Goal: Register for event/course

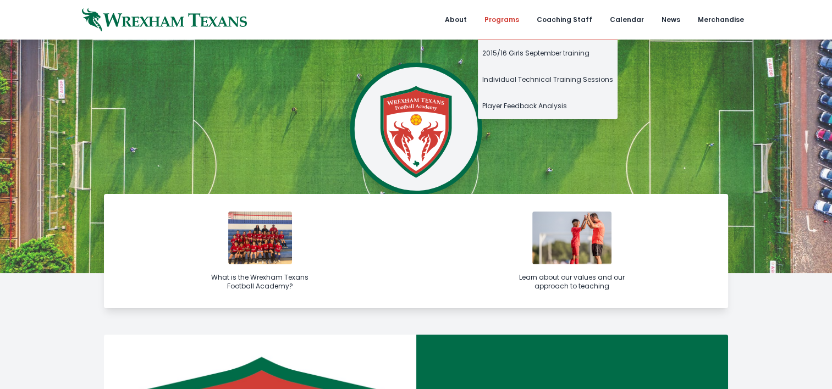
click at [512, 20] on link "Programs" at bounding box center [502, 20] width 48 height 40
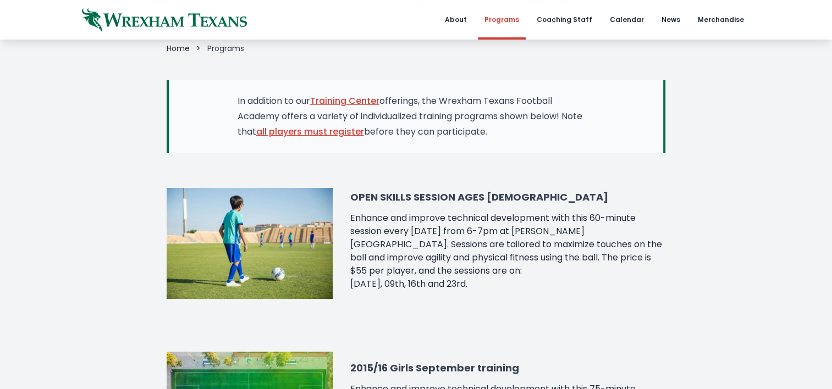
scroll to position [123, 0]
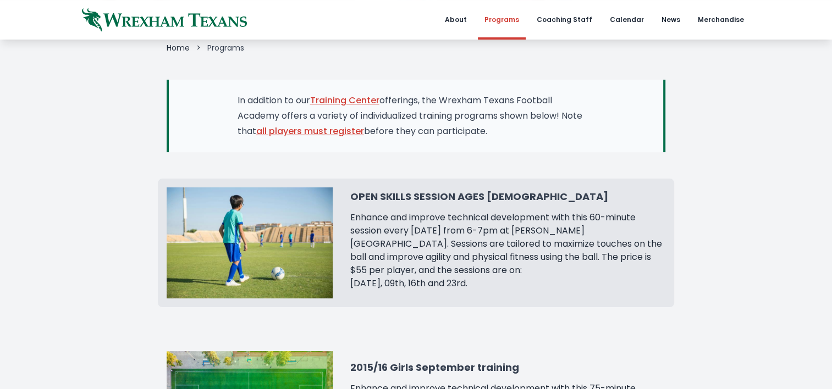
click at [449, 198] on h3 "OPEN SKILLS SESSION AGES [DEMOGRAPHIC_DATA]" at bounding box center [507, 196] width 315 height 15
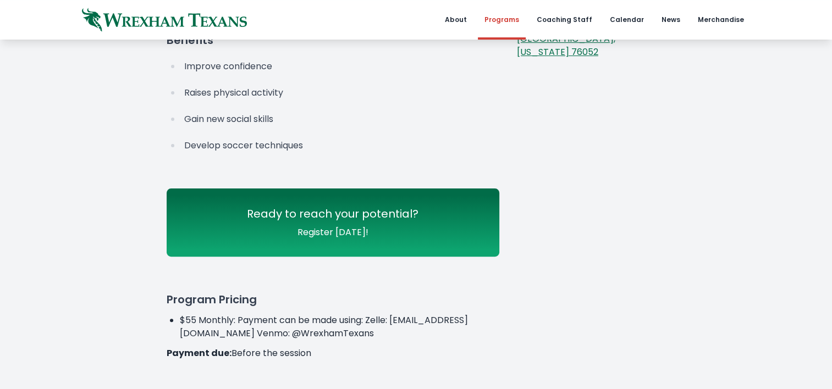
scroll to position [325, 0]
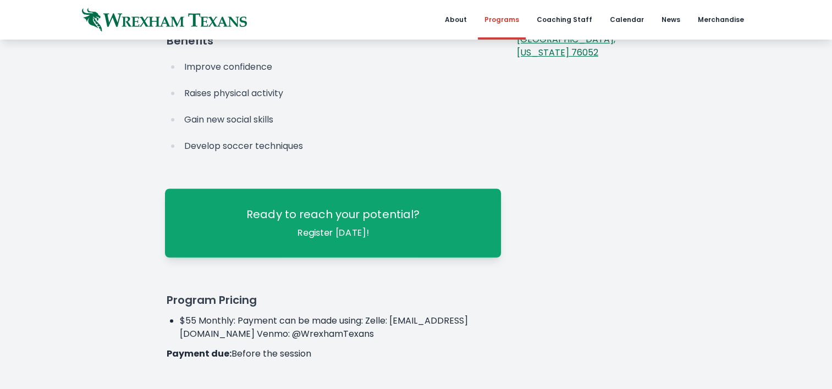
click at [344, 233] on span "Register [DATE]!" at bounding box center [332, 232] width 71 height 13
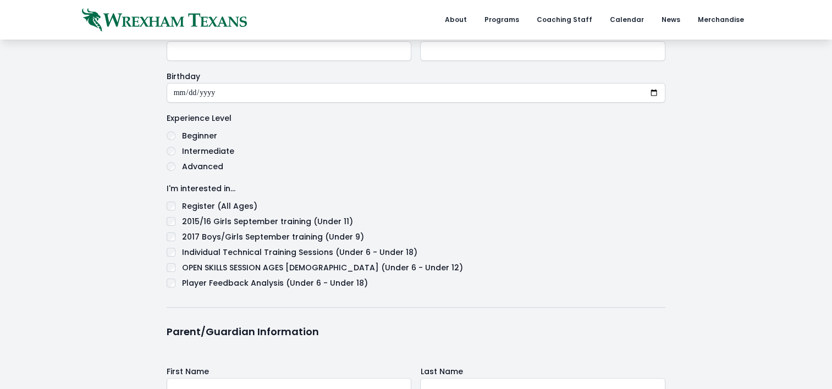
scroll to position [200, 0]
